Goal: Information Seeking & Learning: Find specific page/section

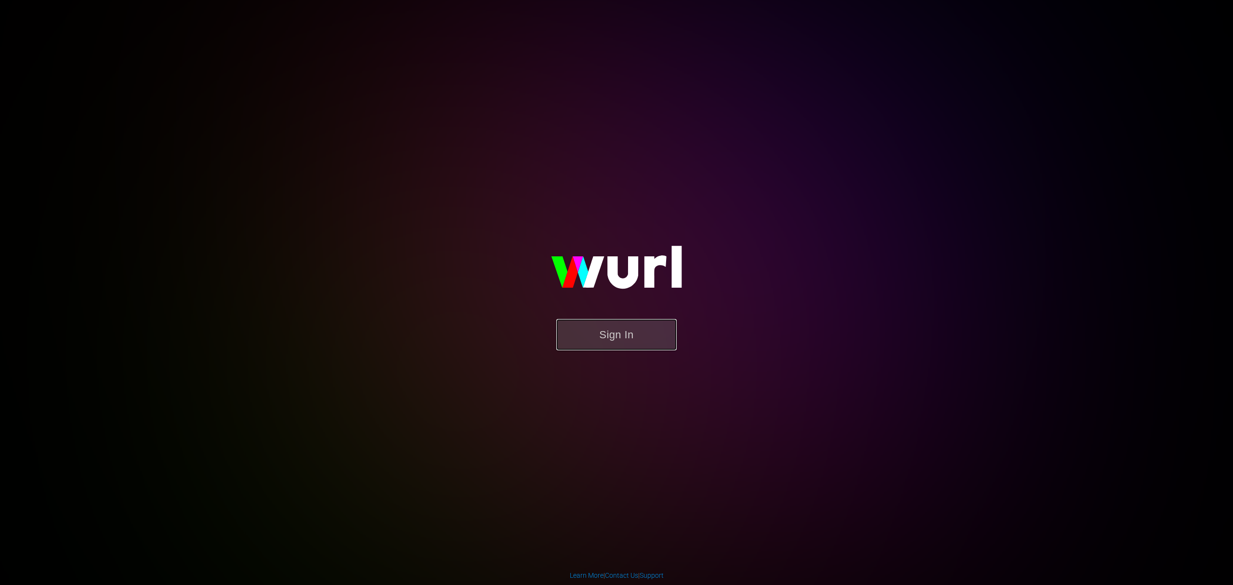
click at [623, 344] on button "Sign In" at bounding box center [616, 334] width 120 height 31
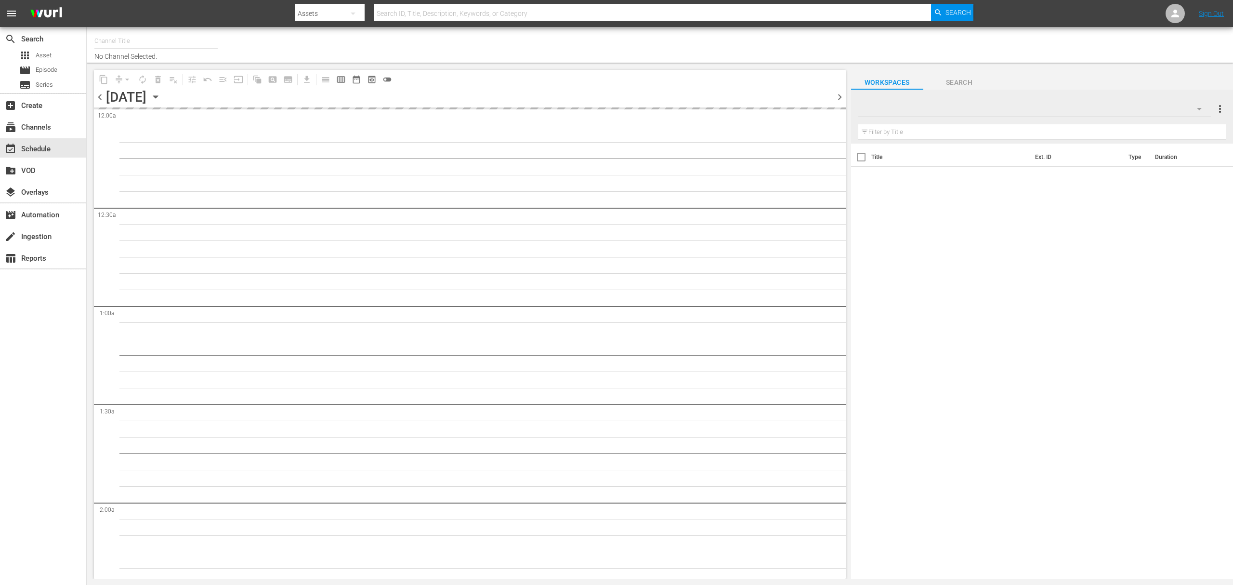
click at [342, 12] on button "button" at bounding box center [353, 13] width 23 height 23
click at [328, 68] on div "Episodes" at bounding box center [326, 71] width 39 height 15
click at [410, 15] on input "text" at bounding box center [652, 13] width 557 height 23
paste input "Minha Noiva É Uma Extraterrestre"
type input "Minha Noiva É Uma Extraterrestre"
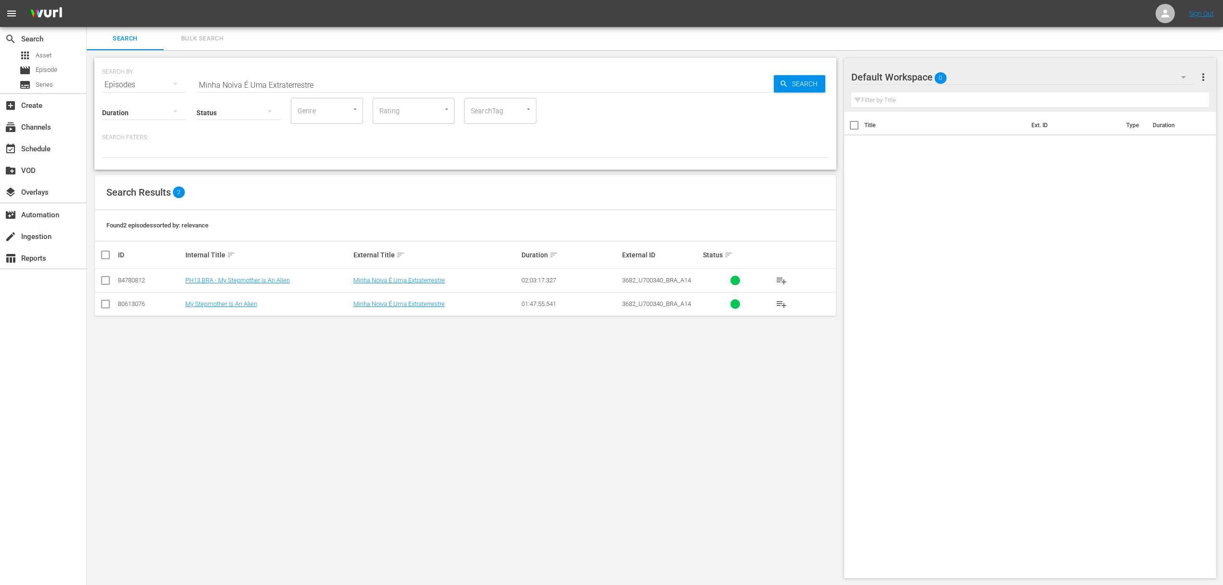
click at [134, 81] on div "Episodes" at bounding box center [144, 84] width 85 height 27
click at [126, 168] on div "Assets" at bounding box center [133, 164] width 39 height 15
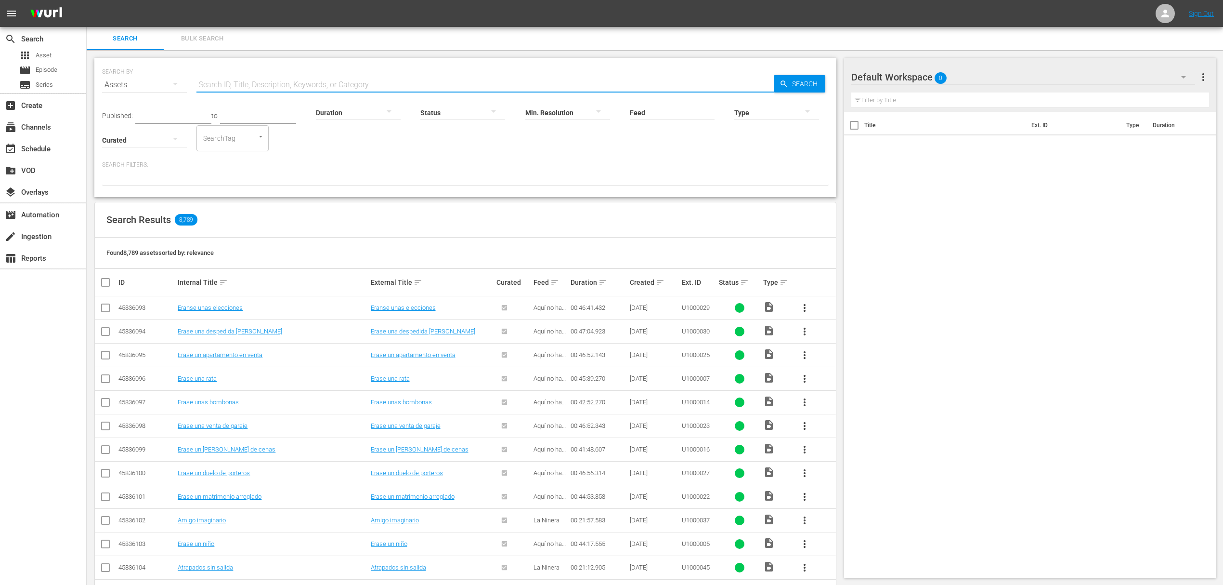
click at [253, 84] on input "text" at bounding box center [486, 84] width 578 height 23
paste input "Minha Noiva É Uma Extraterrestre"
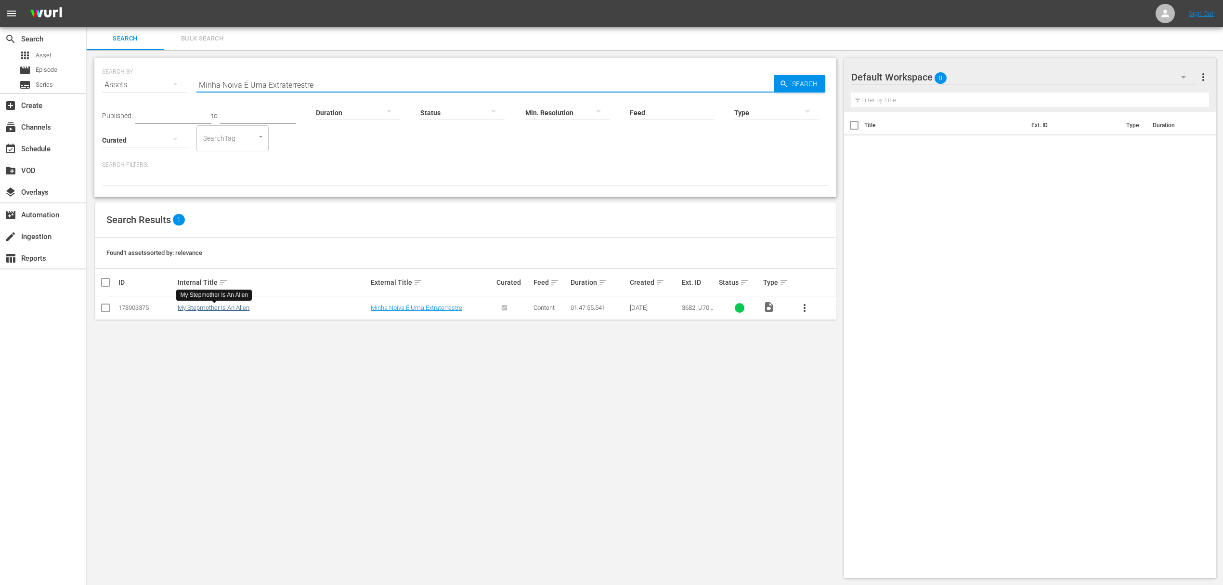
type input "Minha Noiva É Uma Extraterrestre"
click at [238, 309] on link "My Stepmother Is An Alien" at bounding box center [214, 307] width 72 height 7
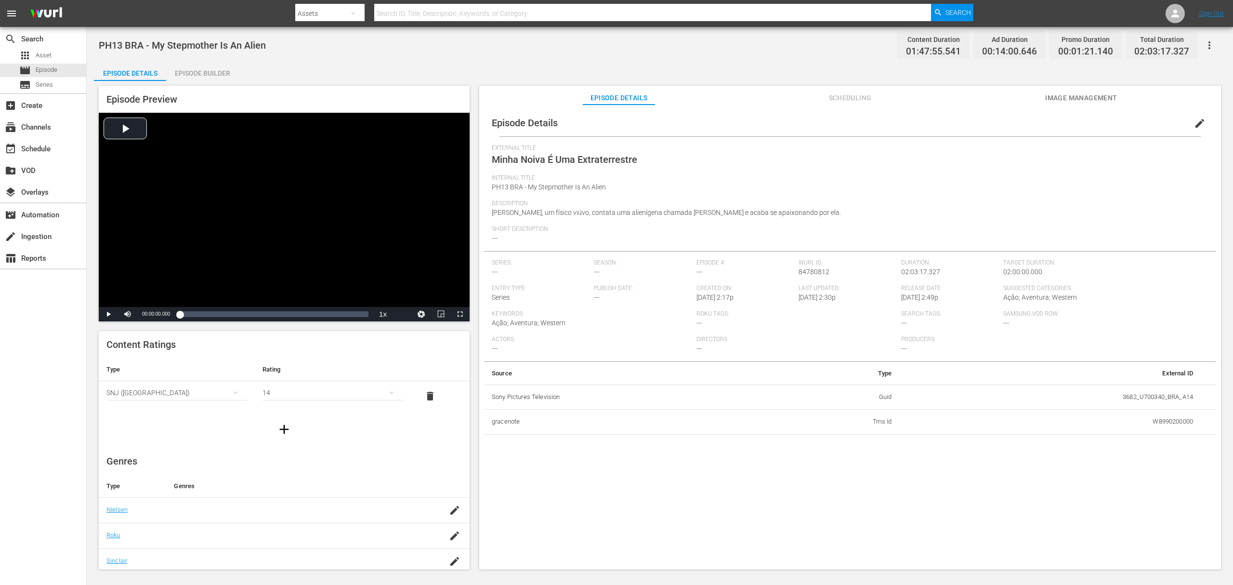
click at [1078, 97] on span "Image Management" at bounding box center [1081, 98] width 72 height 12
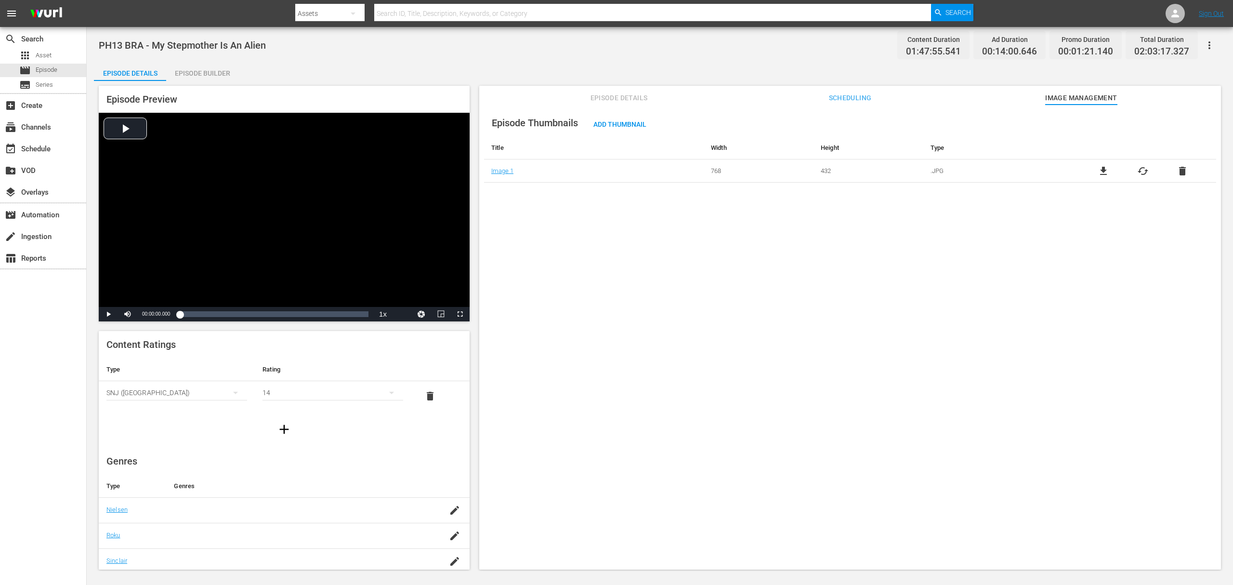
click at [841, 102] on span "Scheduling" at bounding box center [850, 98] width 72 height 12
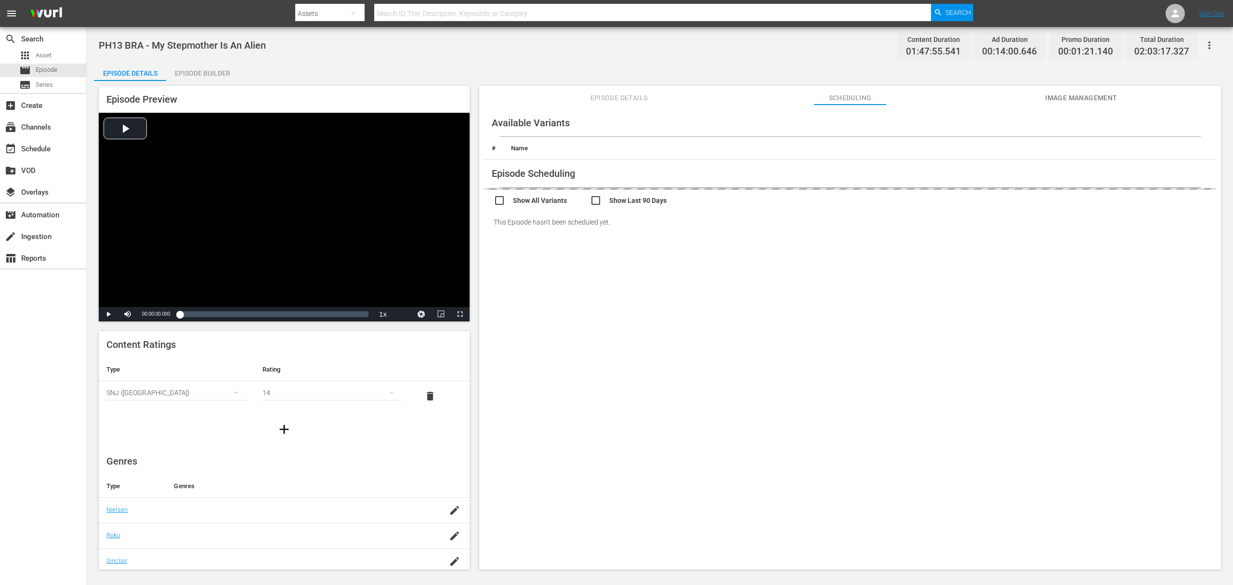
click at [600, 110] on div "Available Variants # Name" at bounding box center [850, 134] width 732 height 51
click at [611, 101] on span "Episode Details" at bounding box center [619, 98] width 72 height 12
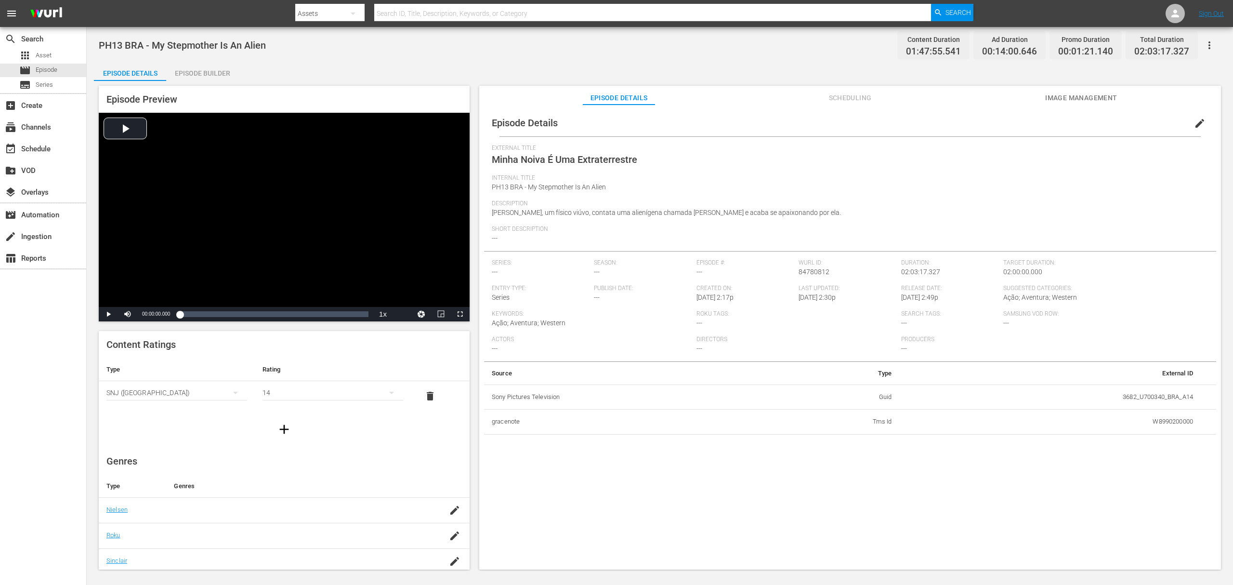
click at [860, 95] on span "Scheduling" at bounding box center [850, 98] width 72 height 12
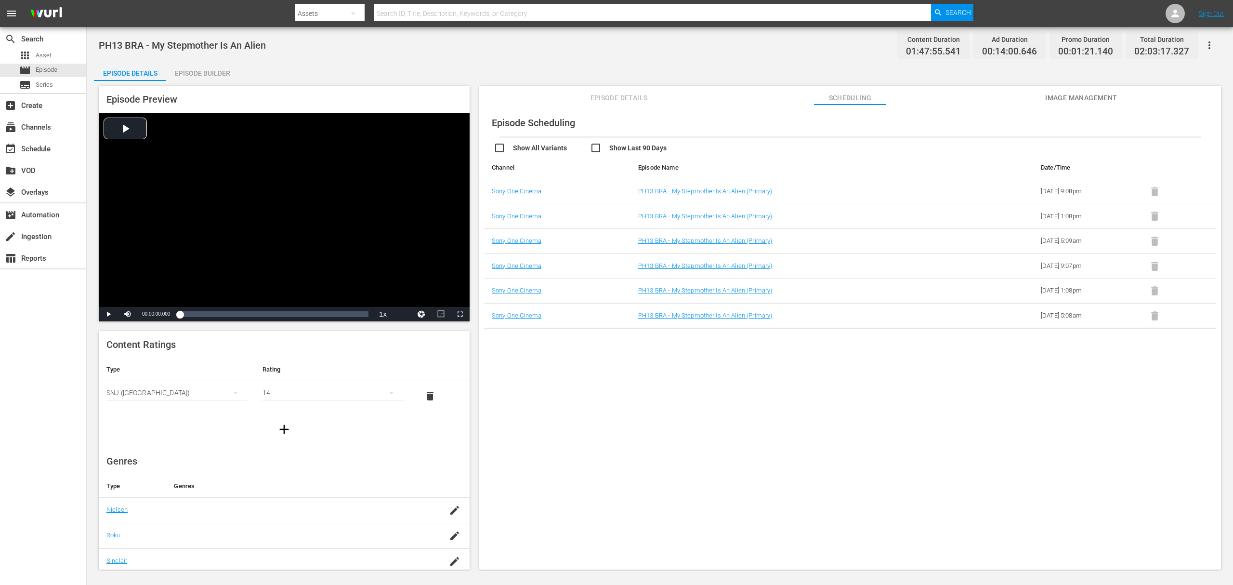
click at [1064, 101] on span "Image Management" at bounding box center [1081, 98] width 72 height 12
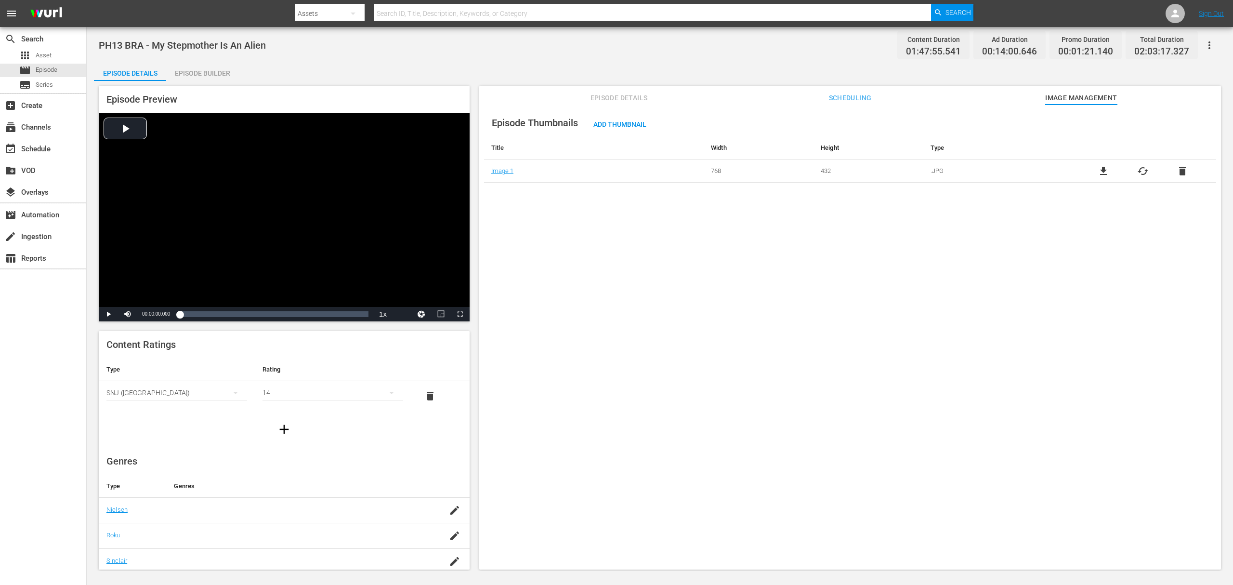
click at [392, 11] on input "text" at bounding box center [652, 13] width 557 height 23
paste input "Minha Noiva É Uma Extraterrestre"
type input "Minha Noiva É Uma Extraterrestre"
drag, startPoint x: 349, startPoint y: 8, endPoint x: 280, endPoint y: 50, distance: 81.0
click at [280, 50] on div "PH13 BRA - My Stepmother Is An Alien Content Duration 01:47:55.541 Ad Duration …" at bounding box center [660, 45] width 1122 height 22
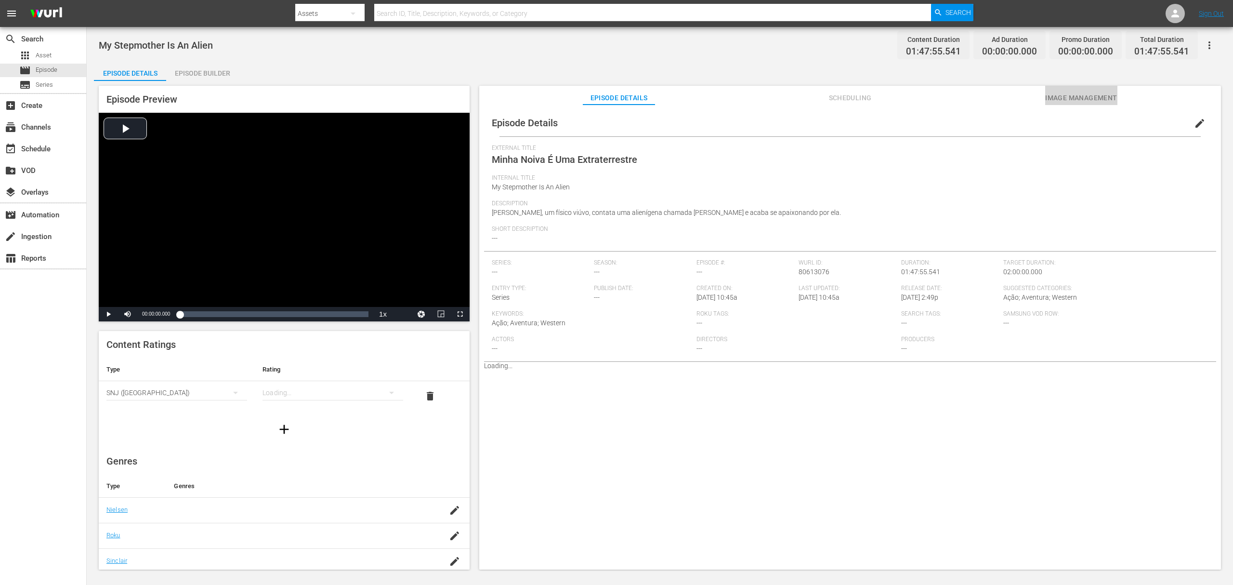
click at [924, 95] on span "Image Management" at bounding box center [1081, 98] width 72 height 12
